Goal: Information Seeking & Learning: Learn about a topic

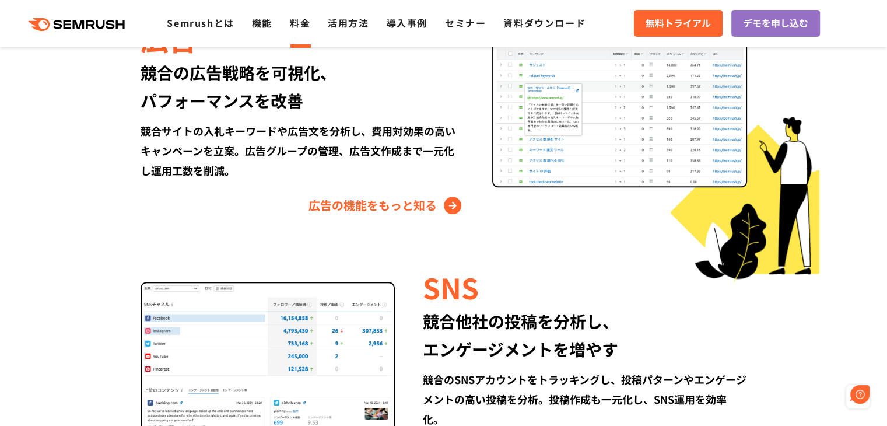
click at [290, 27] on link "料金" at bounding box center [300, 23] width 20 height 14
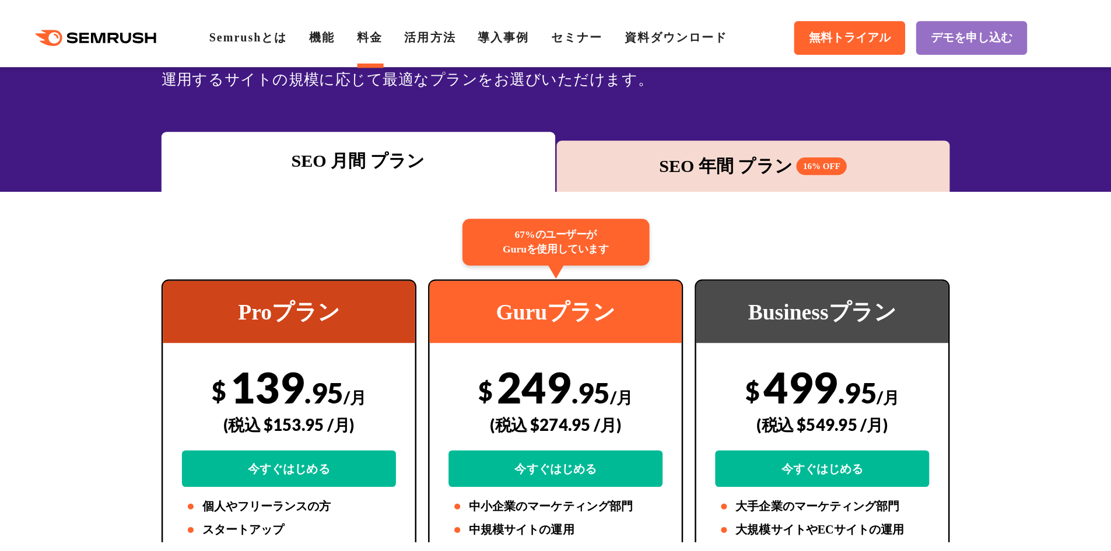
scroll to position [175, 0]
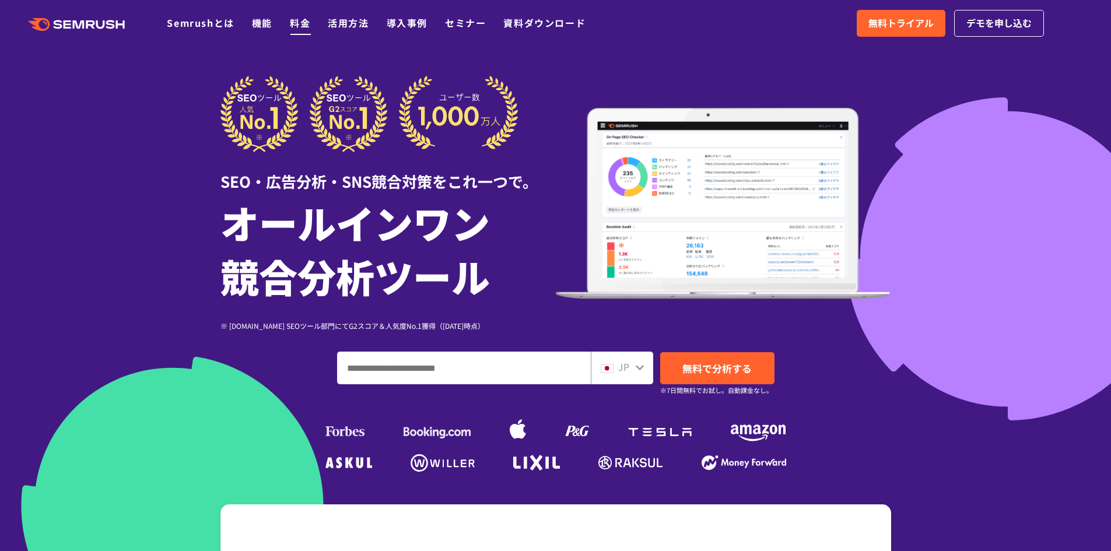
click at [301, 29] on link "料金" at bounding box center [300, 23] width 20 height 14
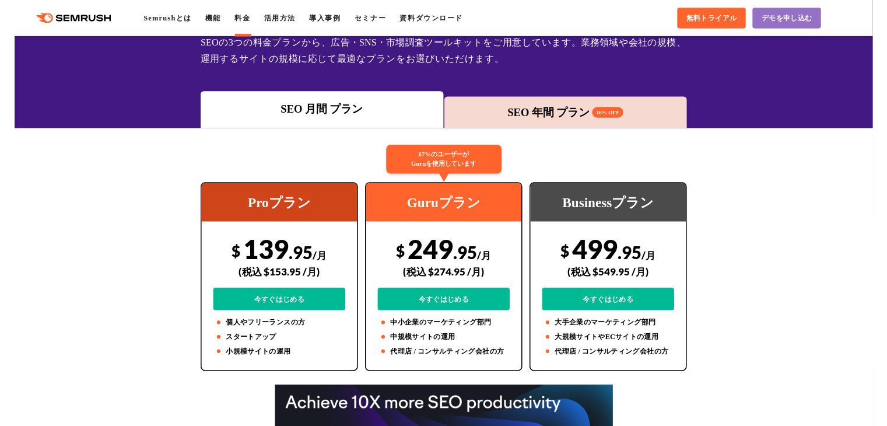
scroll to position [117, 0]
